Goal: Information Seeking & Learning: Learn about a topic

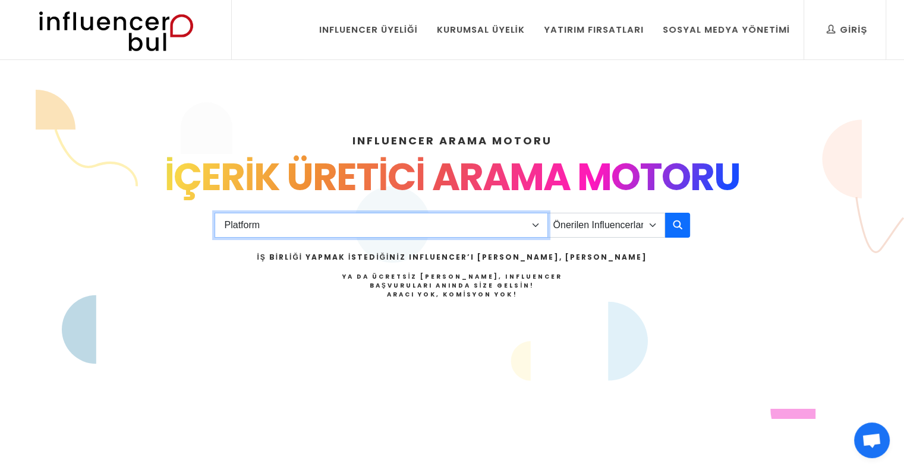
click at [492, 225] on select "Platform Instagram Facebook Youtube Tiktok Twitter Twitch" at bounding box center [382, 225] width 334 height 25
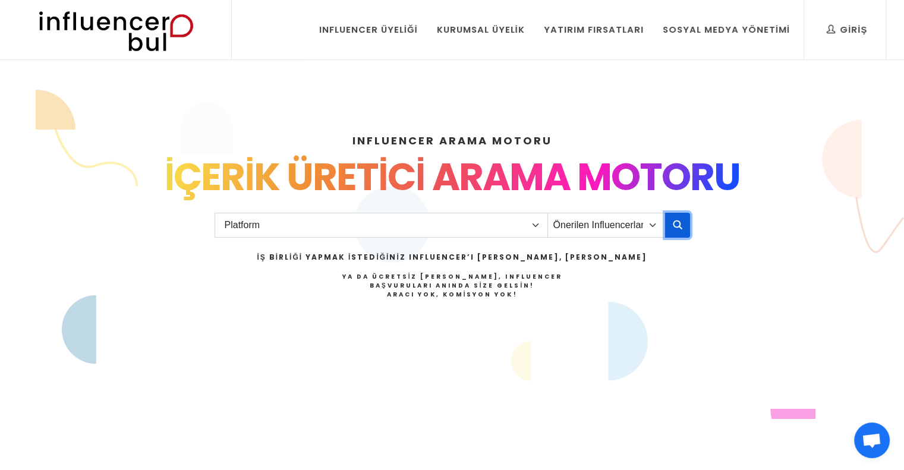
click at [673, 228] on icon "button" at bounding box center [678, 225] width 10 height 14
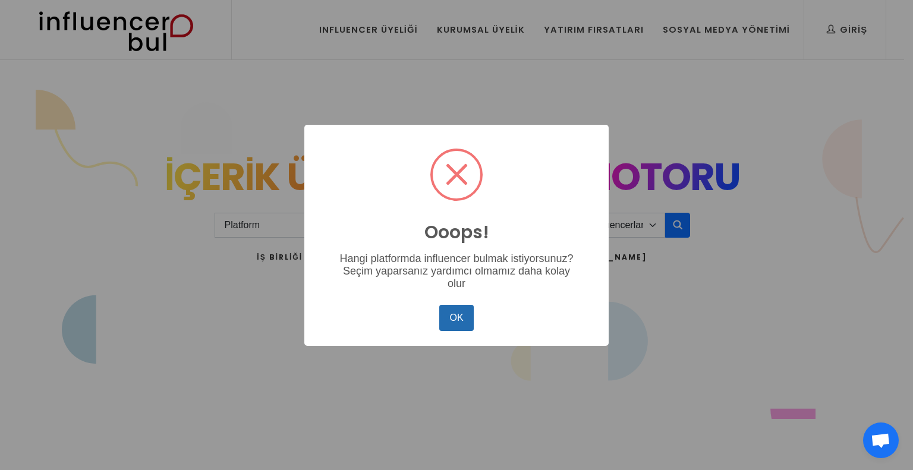
click at [457, 329] on button "OK" at bounding box center [456, 318] width 34 height 26
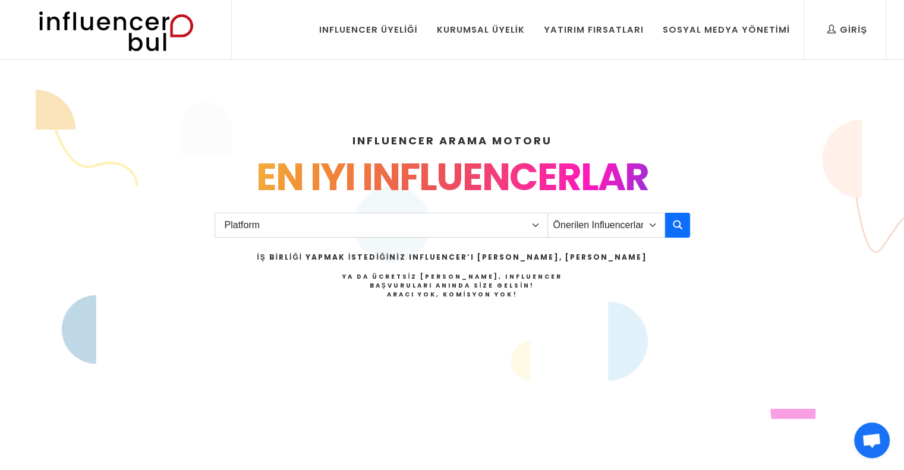
click at [606, 215] on div "Platform Instagram Facebook Youtube Tiktok Twitter Twitch Önerilen Influencerla…" at bounding box center [453, 269] width 476 height 118
click at [606, 224] on select "Önerilen Influencerlar Aile & Çocuk & Ebeveyn Alışveriş & Giyim & Aksesuar Arab…" at bounding box center [607, 225] width 118 height 25
select select "2"
click at [548, 213] on select "Önerilen Influencerlar Aile & Çocuk & Ebeveyn Alışveriş & Giyim & Aksesuar Arab…" at bounding box center [607, 225] width 118 height 25
click at [685, 231] on button "button" at bounding box center [677, 225] width 25 height 25
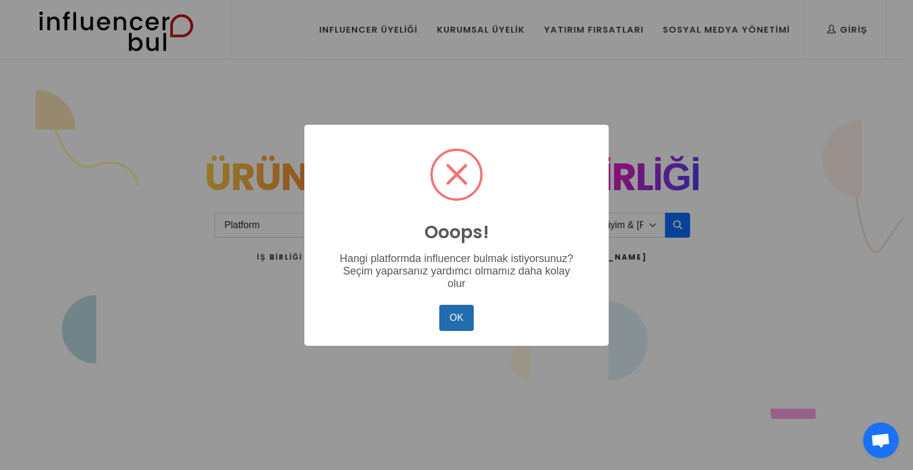
click at [456, 326] on button "OK" at bounding box center [456, 318] width 34 height 26
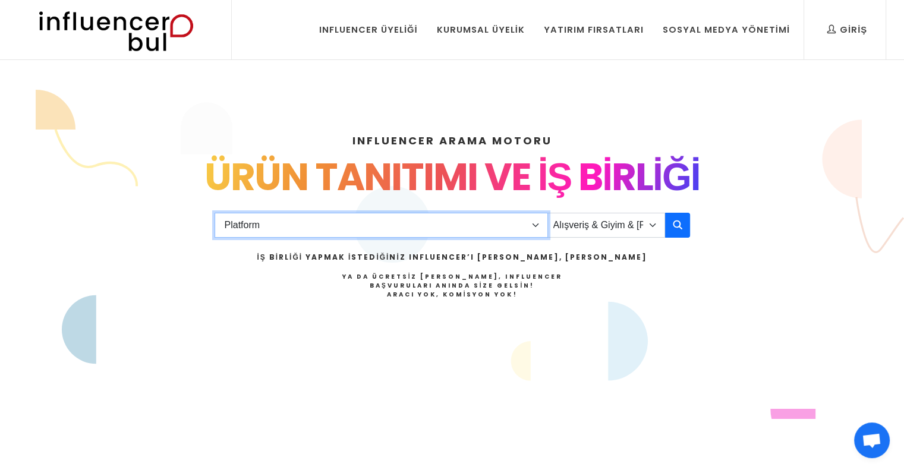
click at [390, 232] on select "Platform Instagram Facebook Youtube Tiktok Twitter Twitch" at bounding box center [382, 225] width 334 height 25
select select "1"
click at [215, 213] on select "Platform Instagram Facebook Youtube Tiktok Twitter Twitch" at bounding box center [382, 225] width 334 height 25
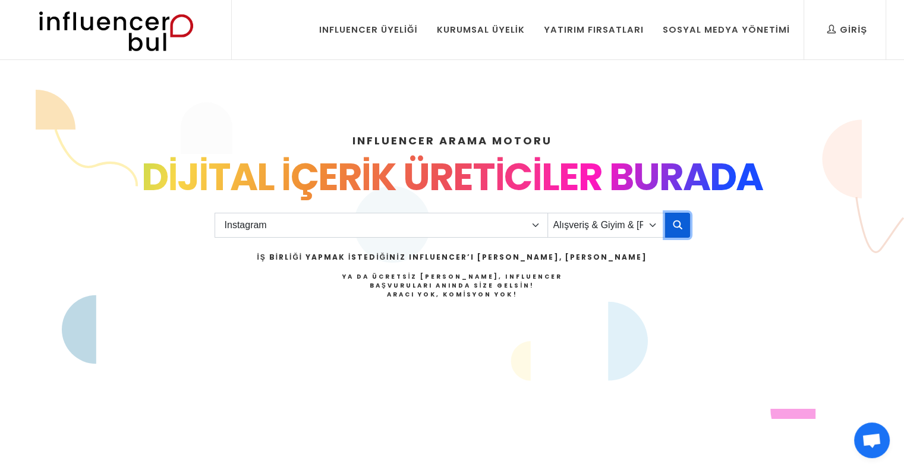
click at [675, 226] on icon "button" at bounding box center [678, 225] width 10 height 14
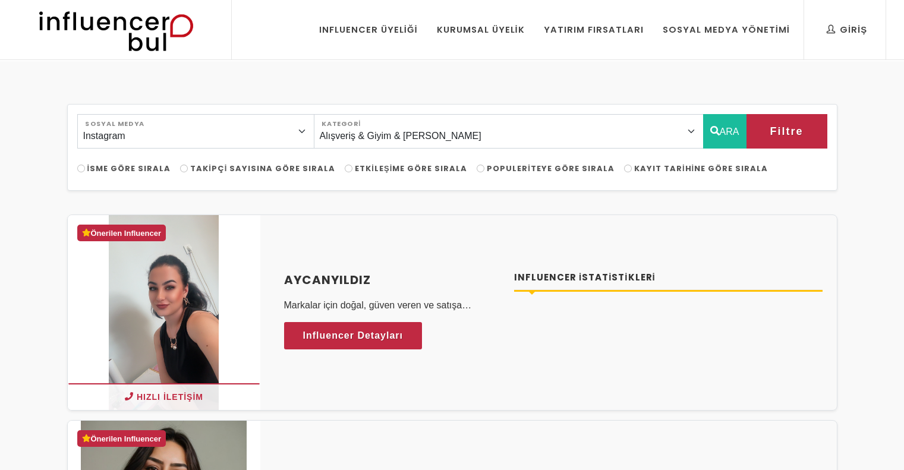
select select "2"
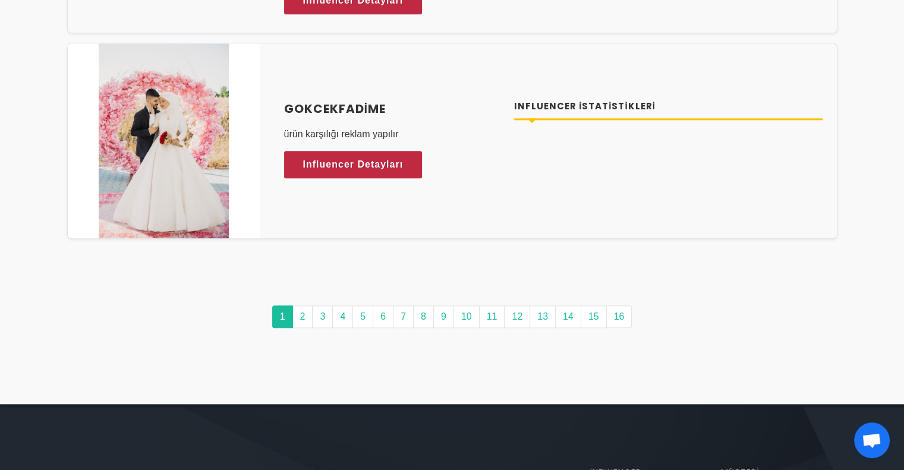
scroll to position [5885, 0]
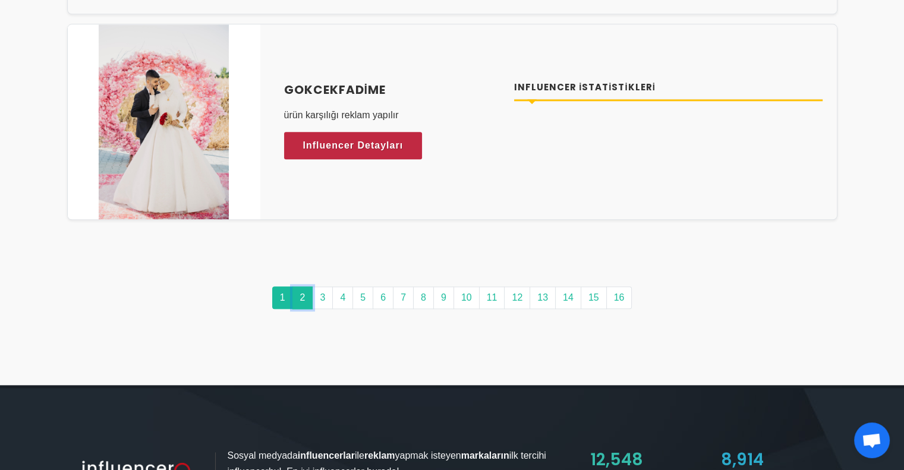
click at [308, 289] on link "2" at bounding box center [302, 298] width 21 height 23
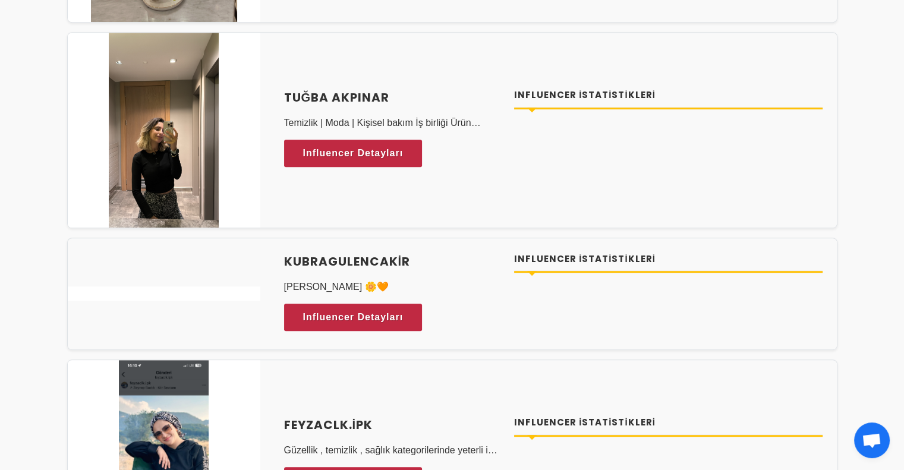
scroll to position [654, 0]
